Goal: Find specific page/section: Find specific page/section

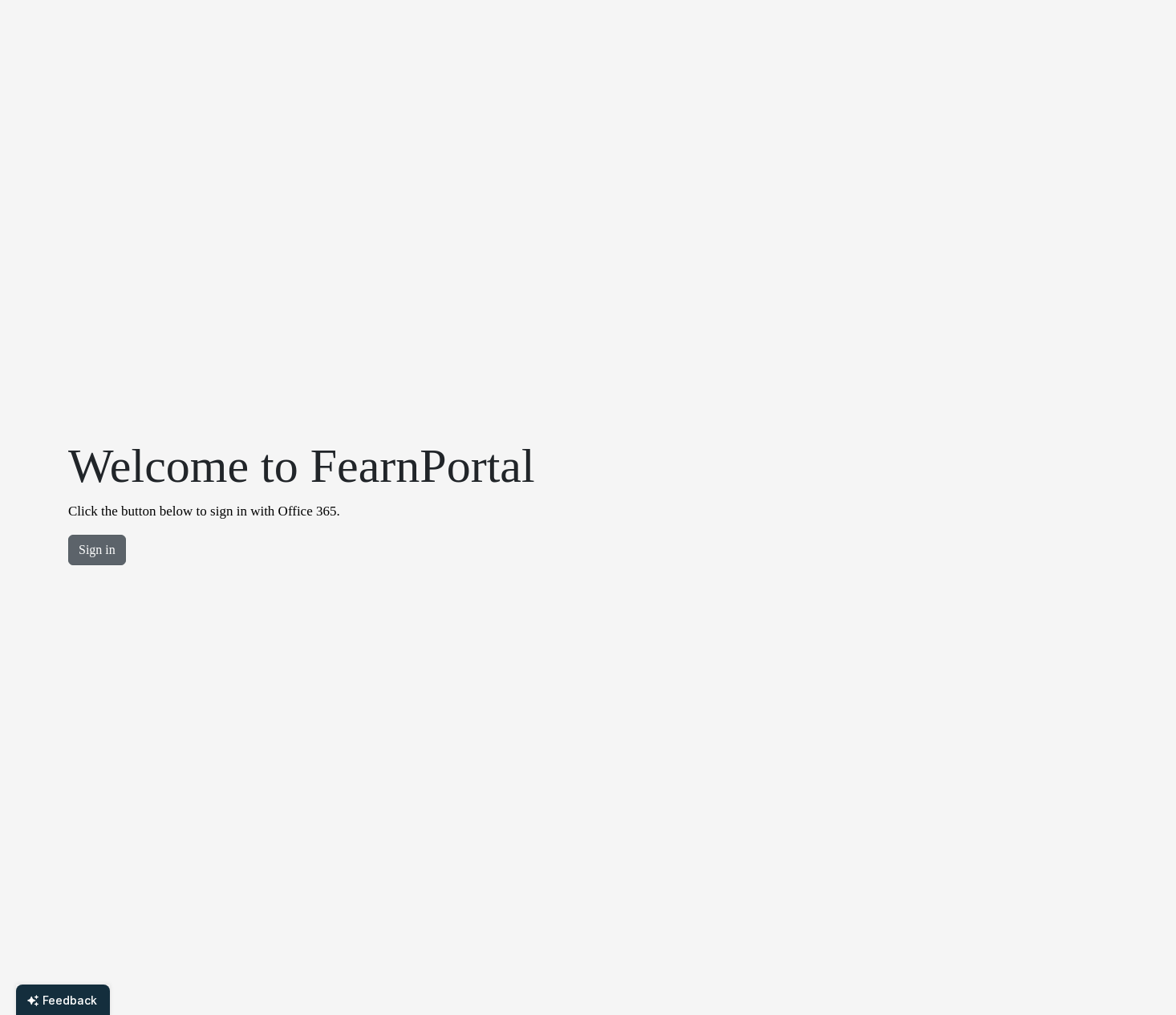
click at [98, 551] on button "Sign in" at bounding box center [97, 550] width 58 height 30
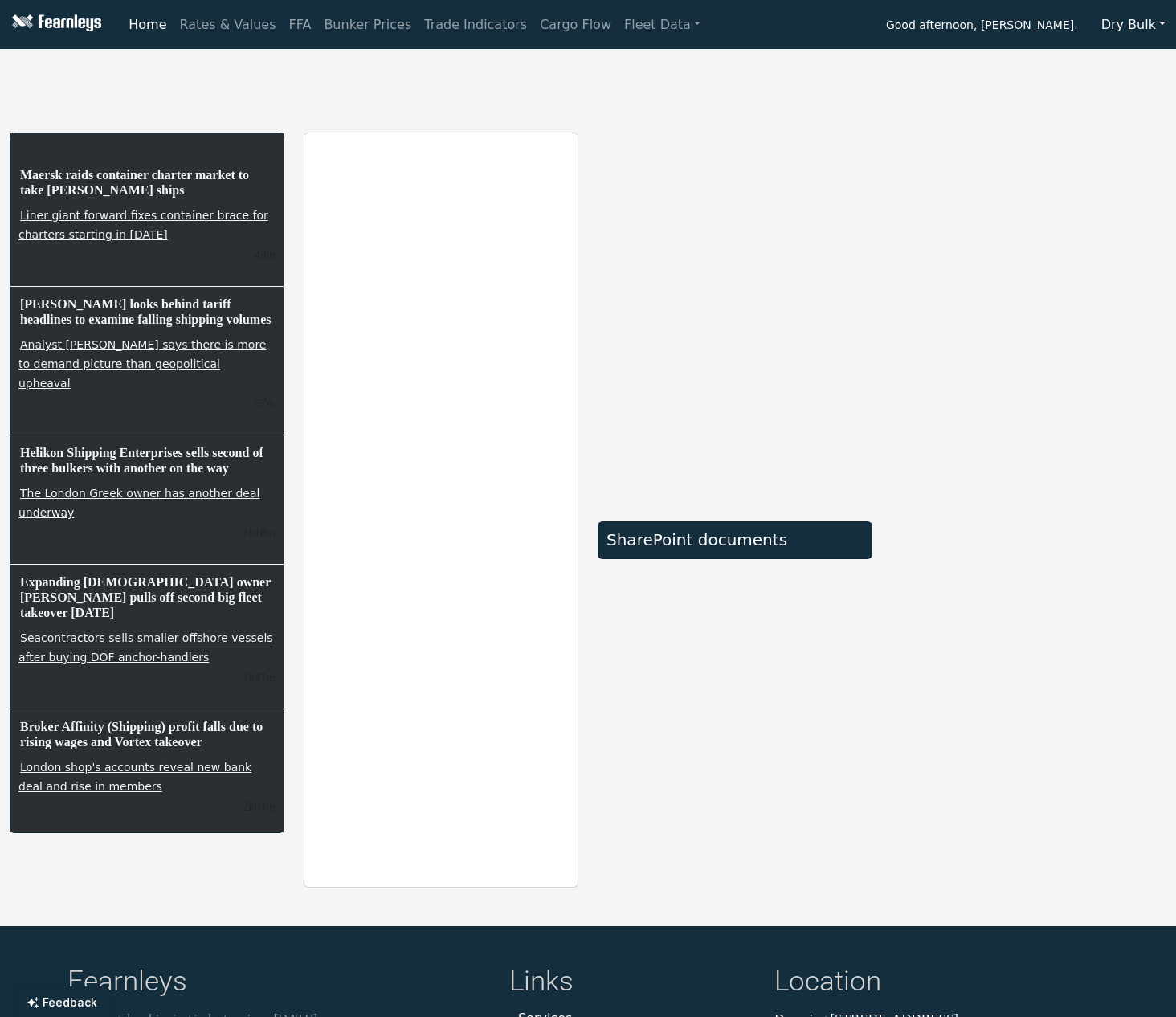
click at [760, 638] on div "SharePoint documents" at bounding box center [735, 510] width 294 height 755
drag, startPoint x: 751, startPoint y: 802, endPoint x: 760, endPoint y: 783, distance: 21.0
click at [754, 796] on div "SharePoint documents" at bounding box center [735, 510] width 294 height 755
